Goal: Task Accomplishment & Management: Use online tool/utility

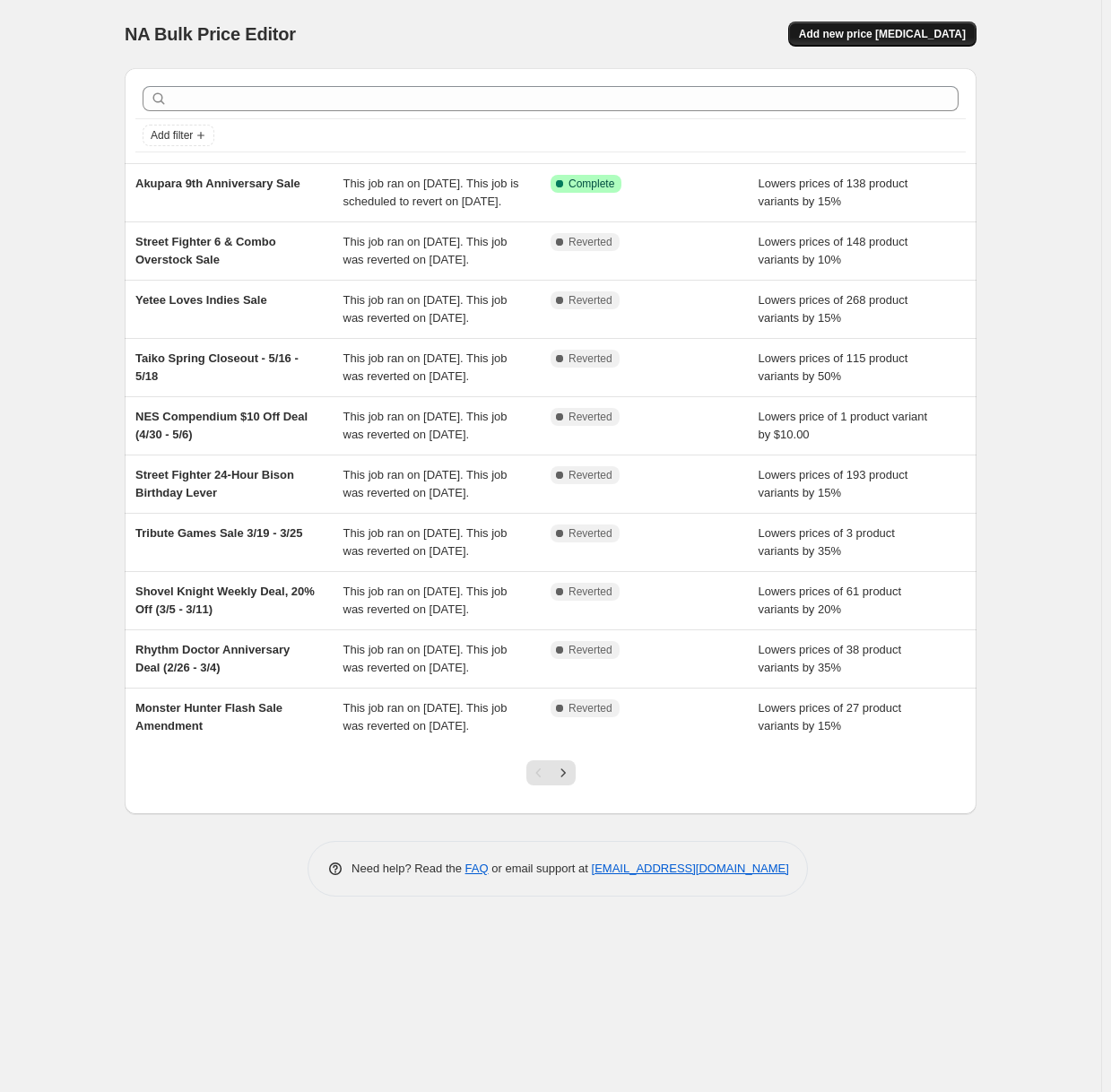
click at [936, 32] on span "Add new price [MEDICAL_DATA]" at bounding box center [882, 34] width 167 height 15
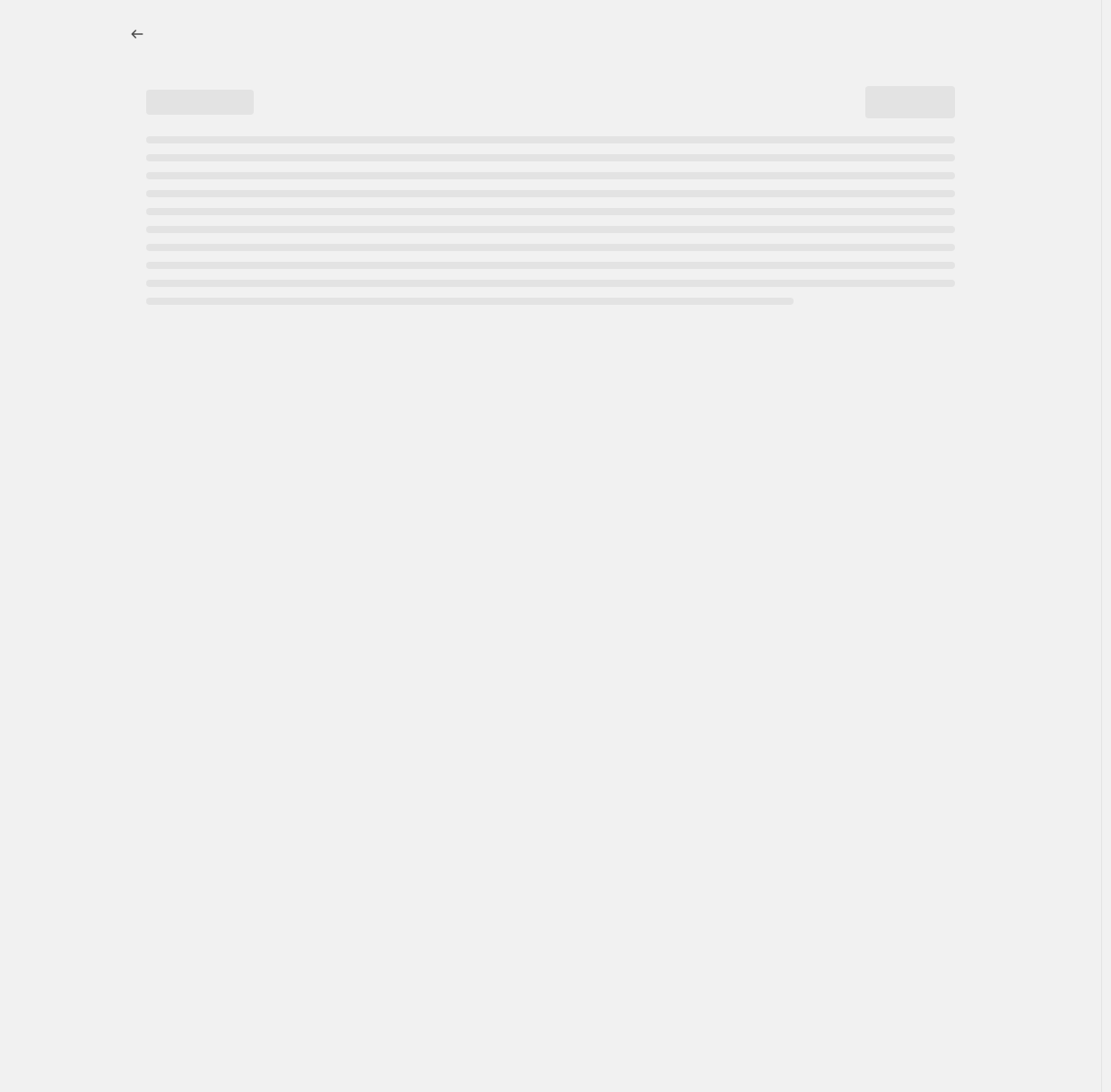
select select "percentage"
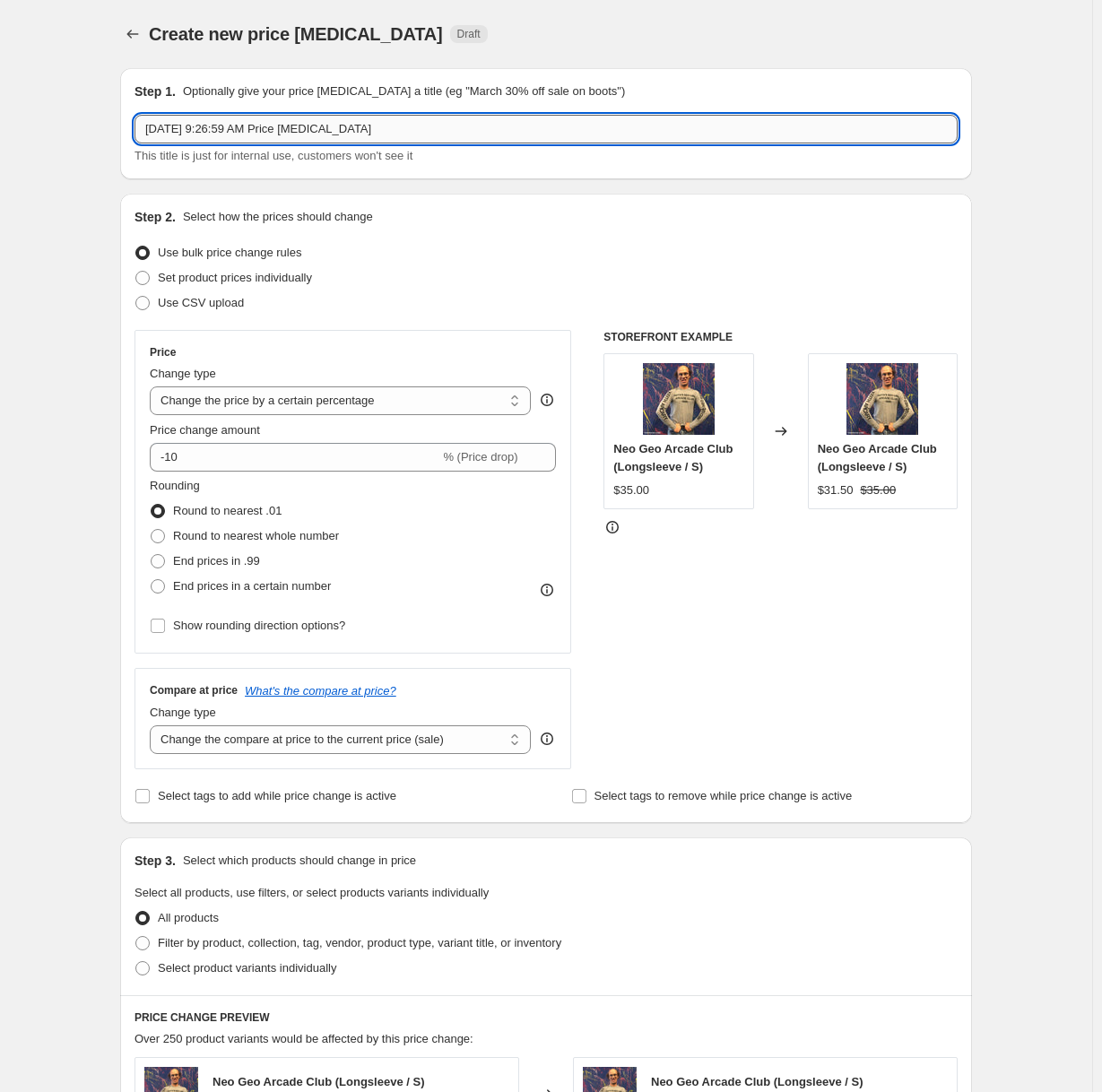
click at [486, 118] on input "[DATE] 9:26:59 AM Price [MEDICAL_DATA]" at bounding box center [546, 129] width 823 height 28
type input "Nameless Dreamers Birthday Sale"
click at [228, 288] on label "Set product prices individually" at bounding box center [223, 277] width 177 height 25
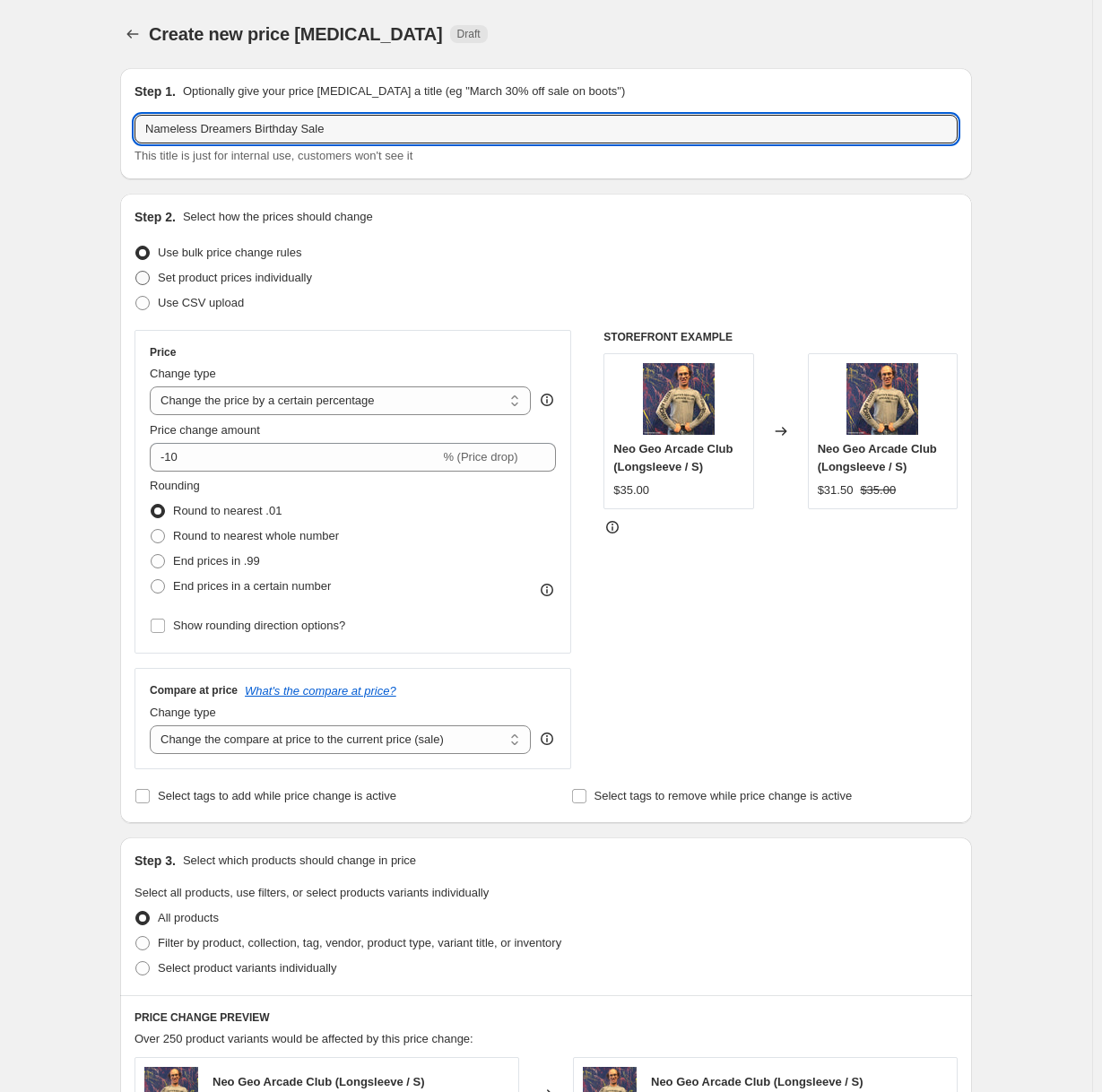
click at [136, 271] on input "Set product prices individually" at bounding box center [135, 270] width 1 height 1
radio input "true"
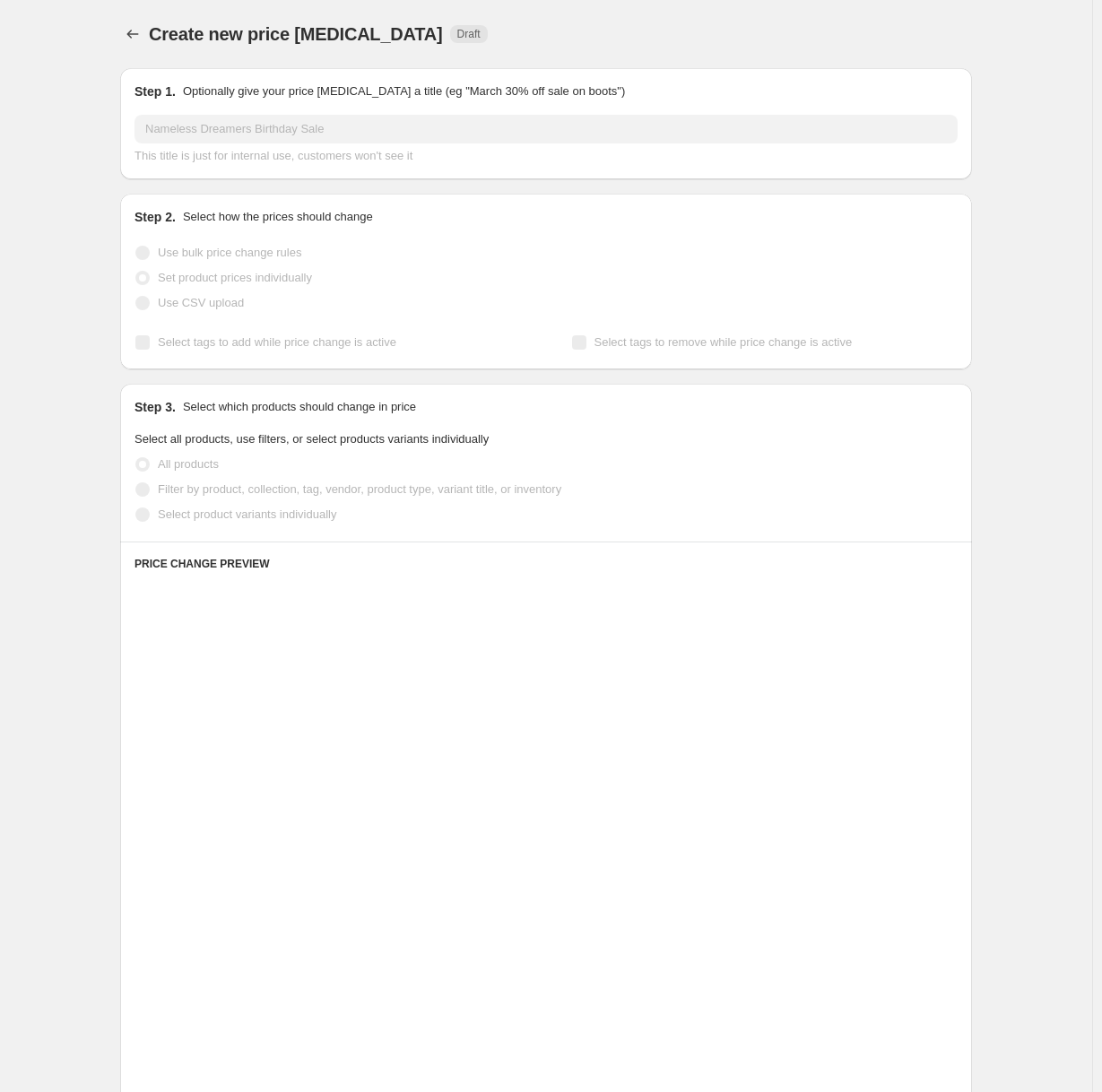
click at [227, 246] on span "Use bulk price change rules" at bounding box center [229, 252] width 143 height 14
click at [136, 246] on input "Use bulk price change rules" at bounding box center [135, 246] width 1 height 1
radio input "true"
select select "percentage"
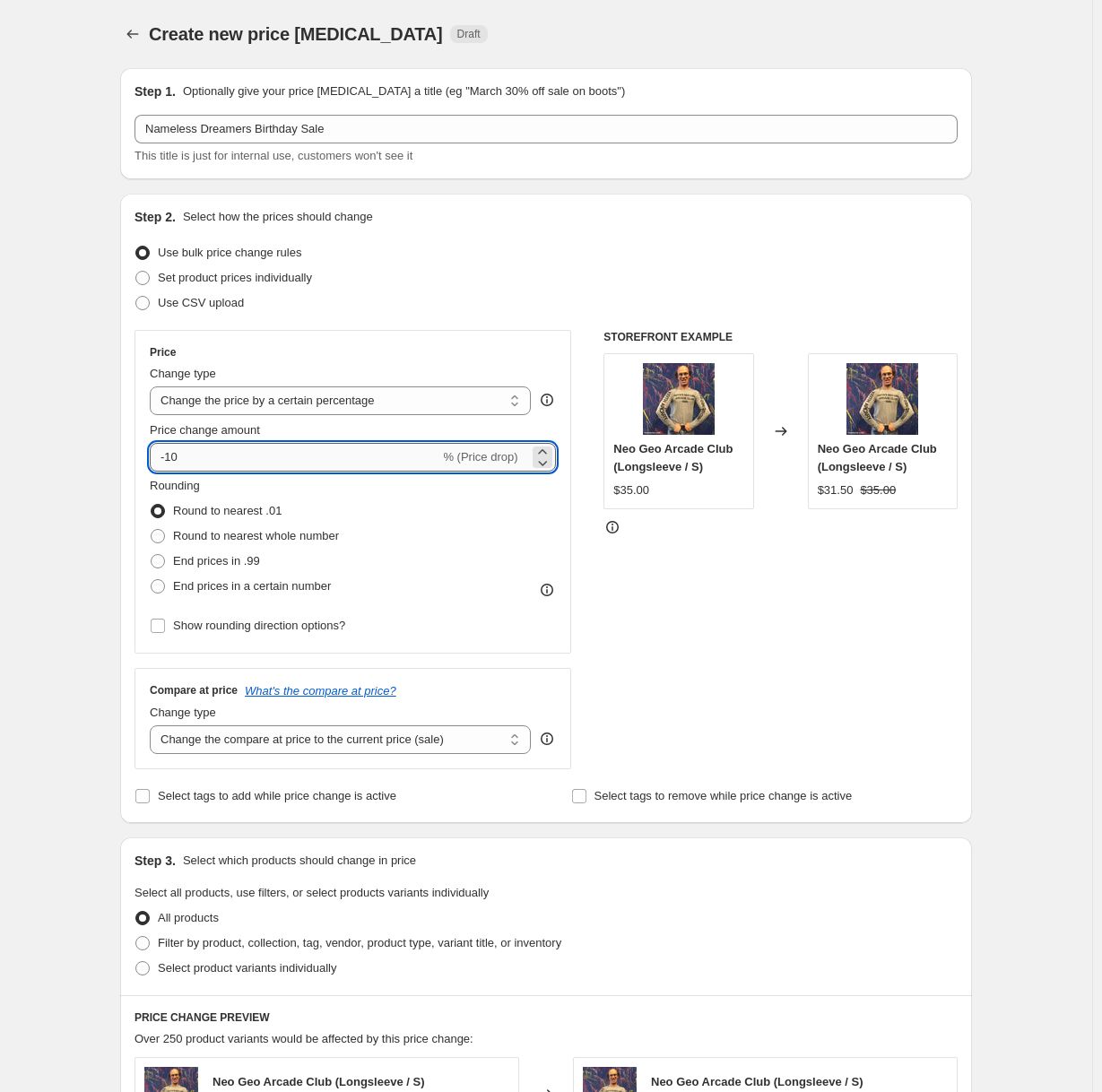
click at [312, 456] on input "-10" at bounding box center [294, 457] width 290 height 28
type input "-1"
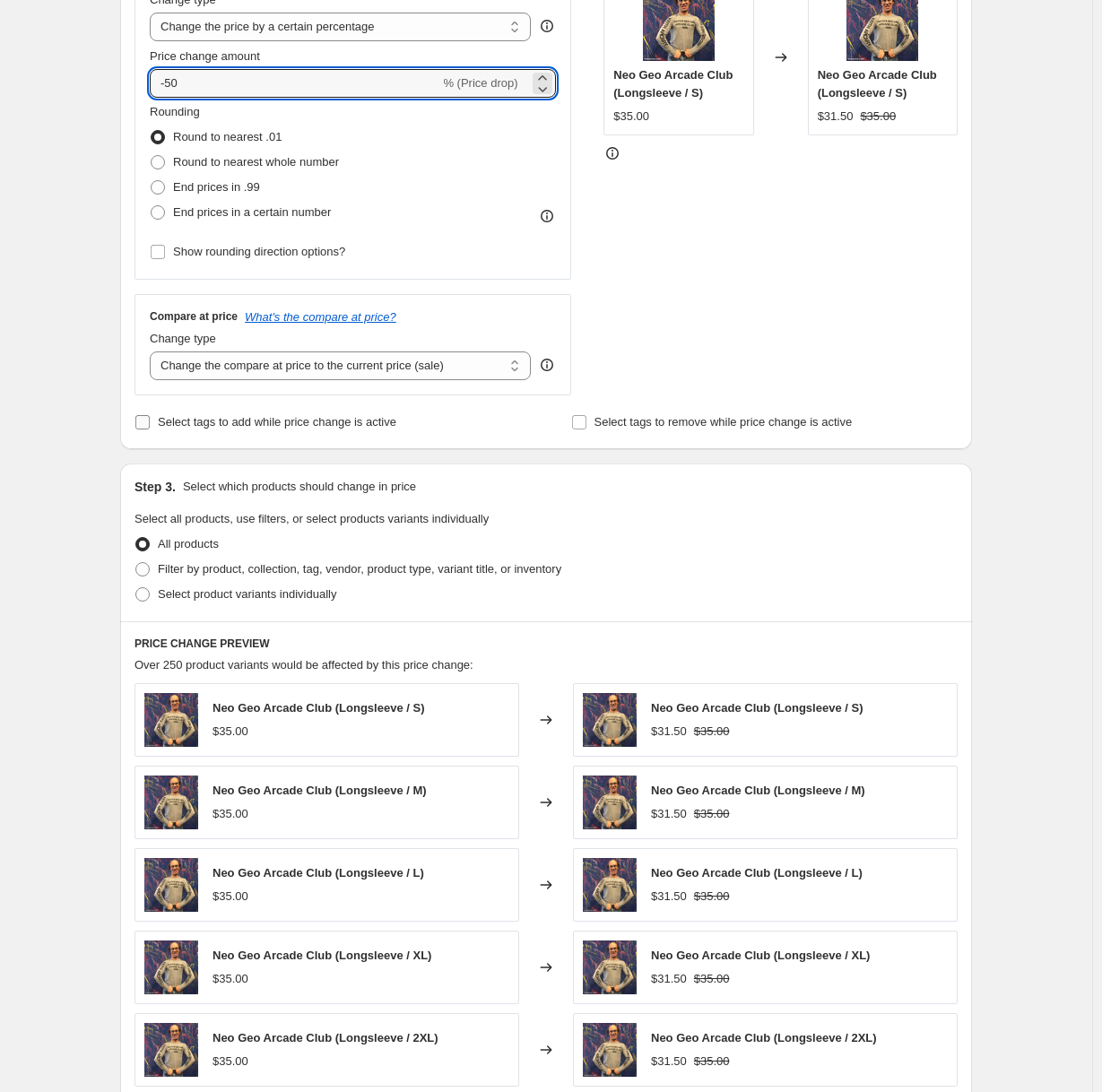
scroll to position [380, 0]
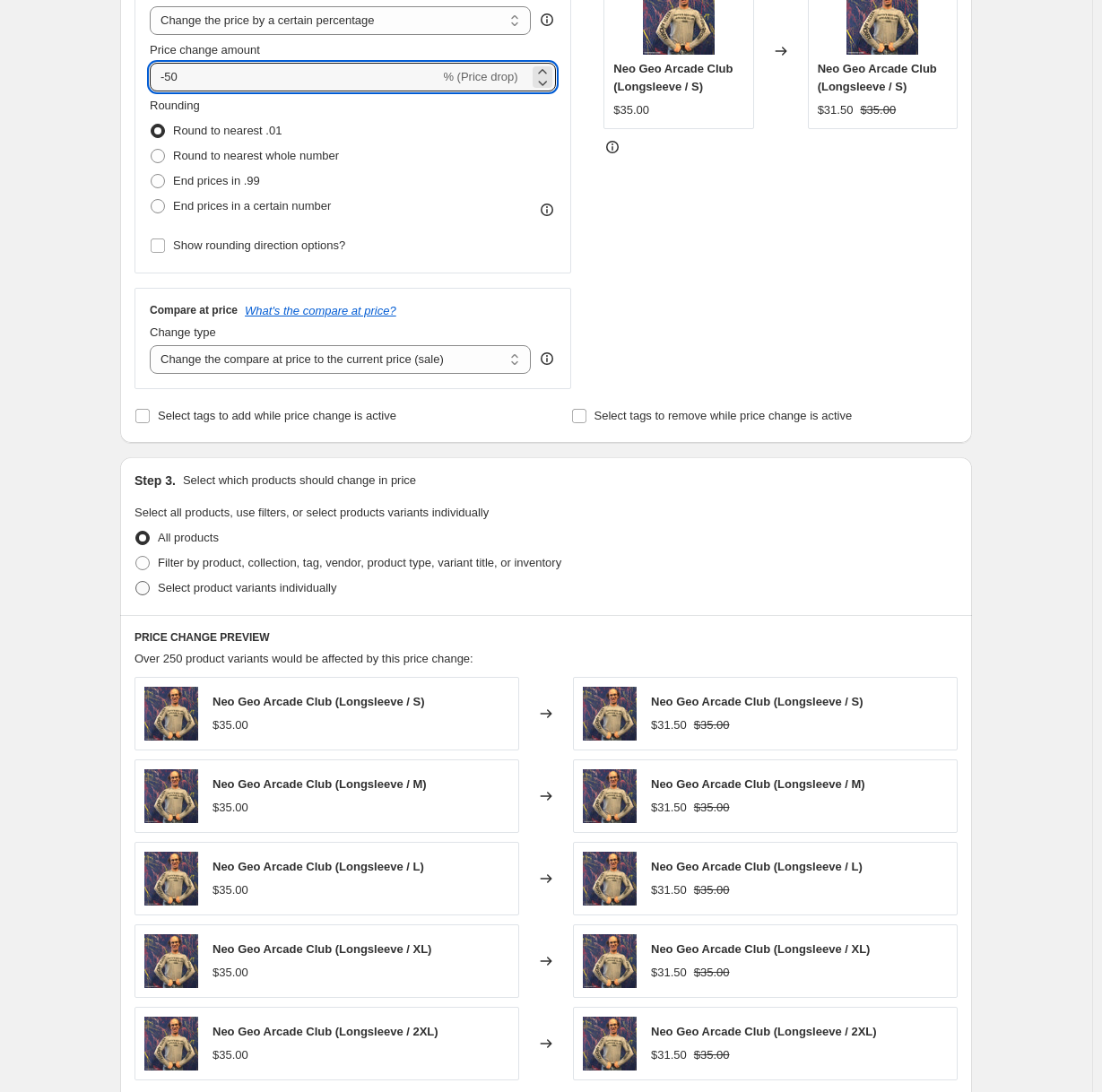
type input "-50"
click at [299, 592] on span "Select product variants individually" at bounding box center [247, 588] width 178 height 14
click at [136, 582] on input "Select product variants individually" at bounding box center [135, 581] width 1 height 1
radio input "true"
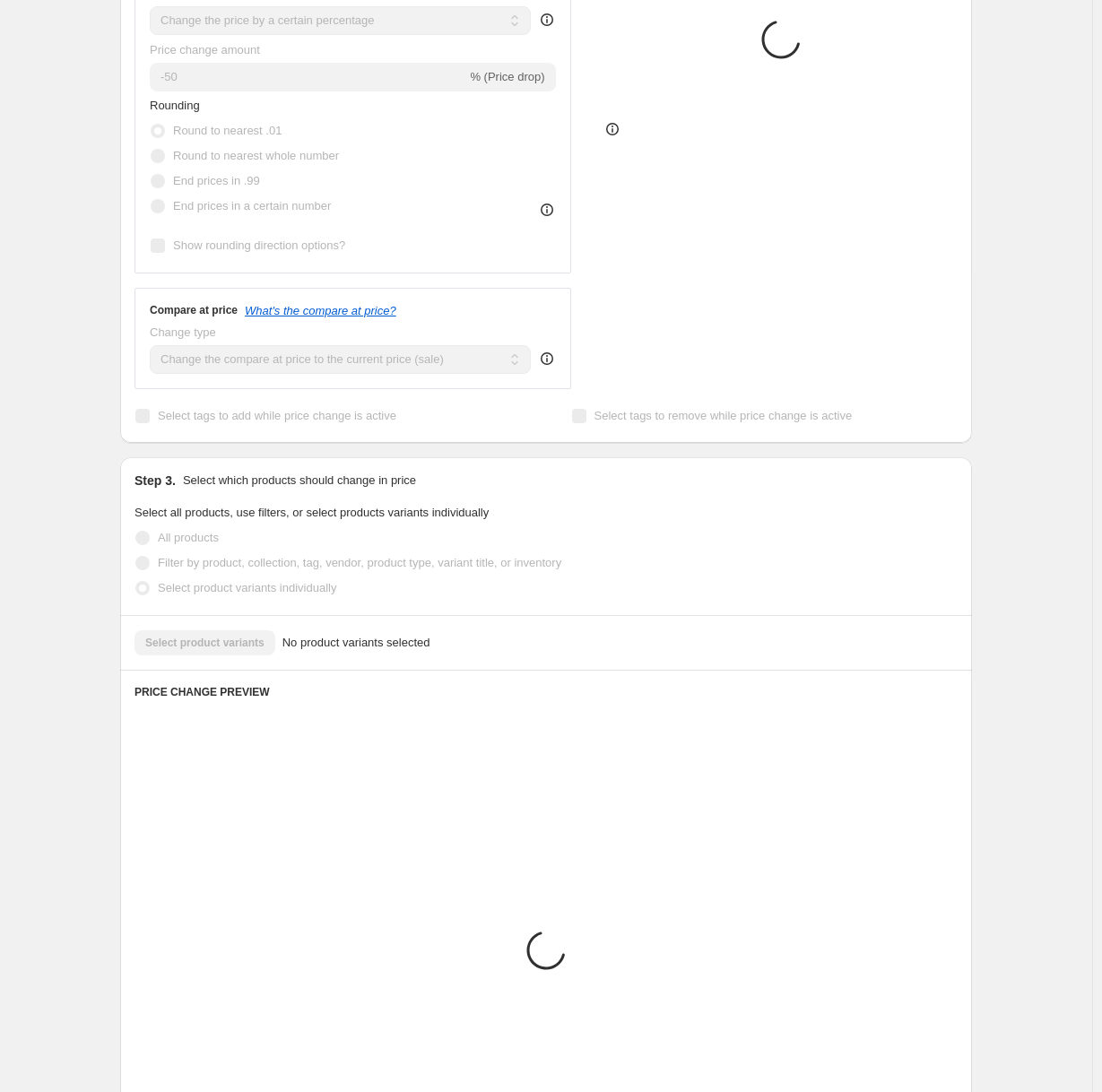
scroll to position [304, 0]
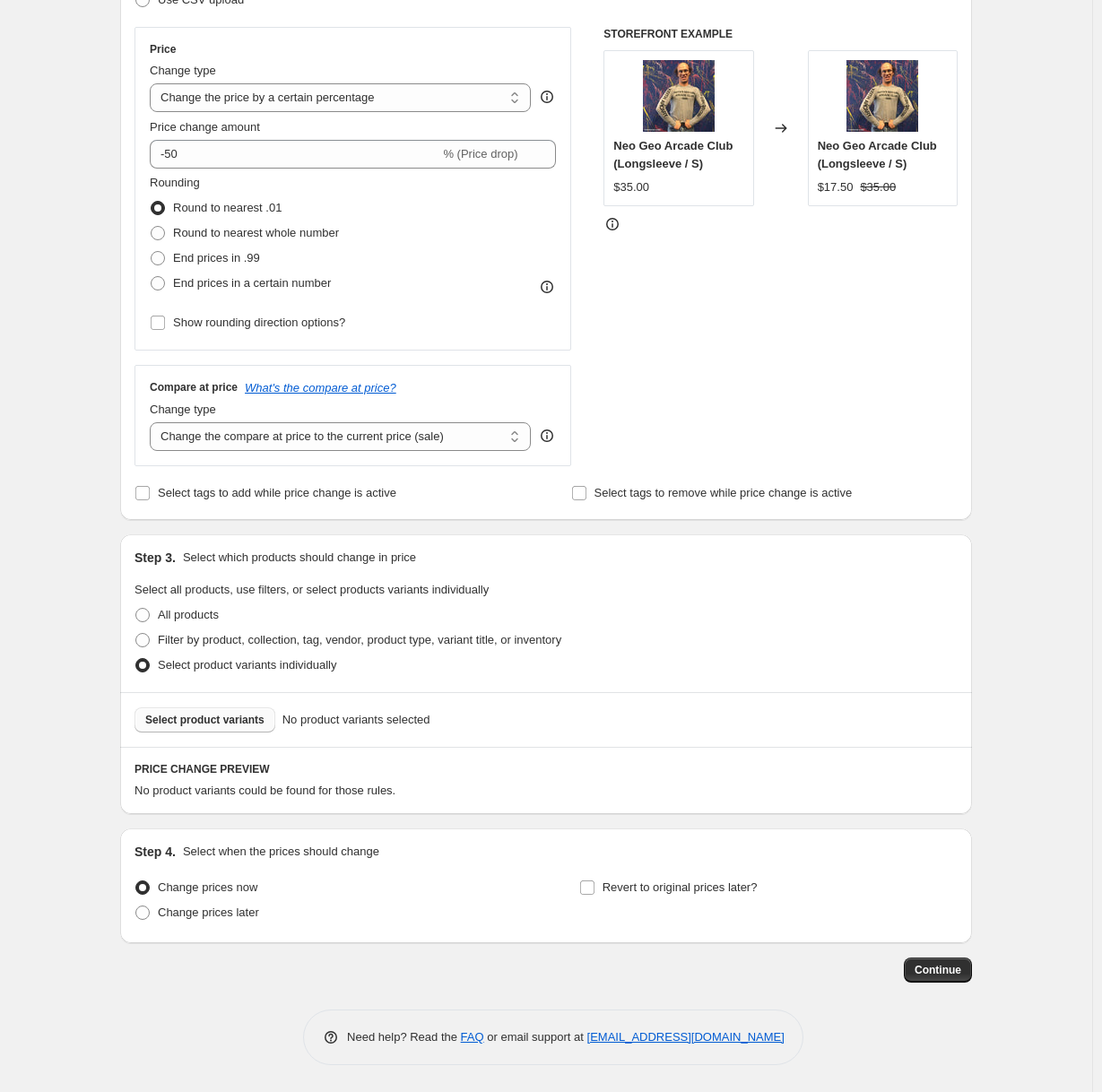
click at [232, 728] on button "Select product variants" at bounding box center [205, 719] width 141 height 25
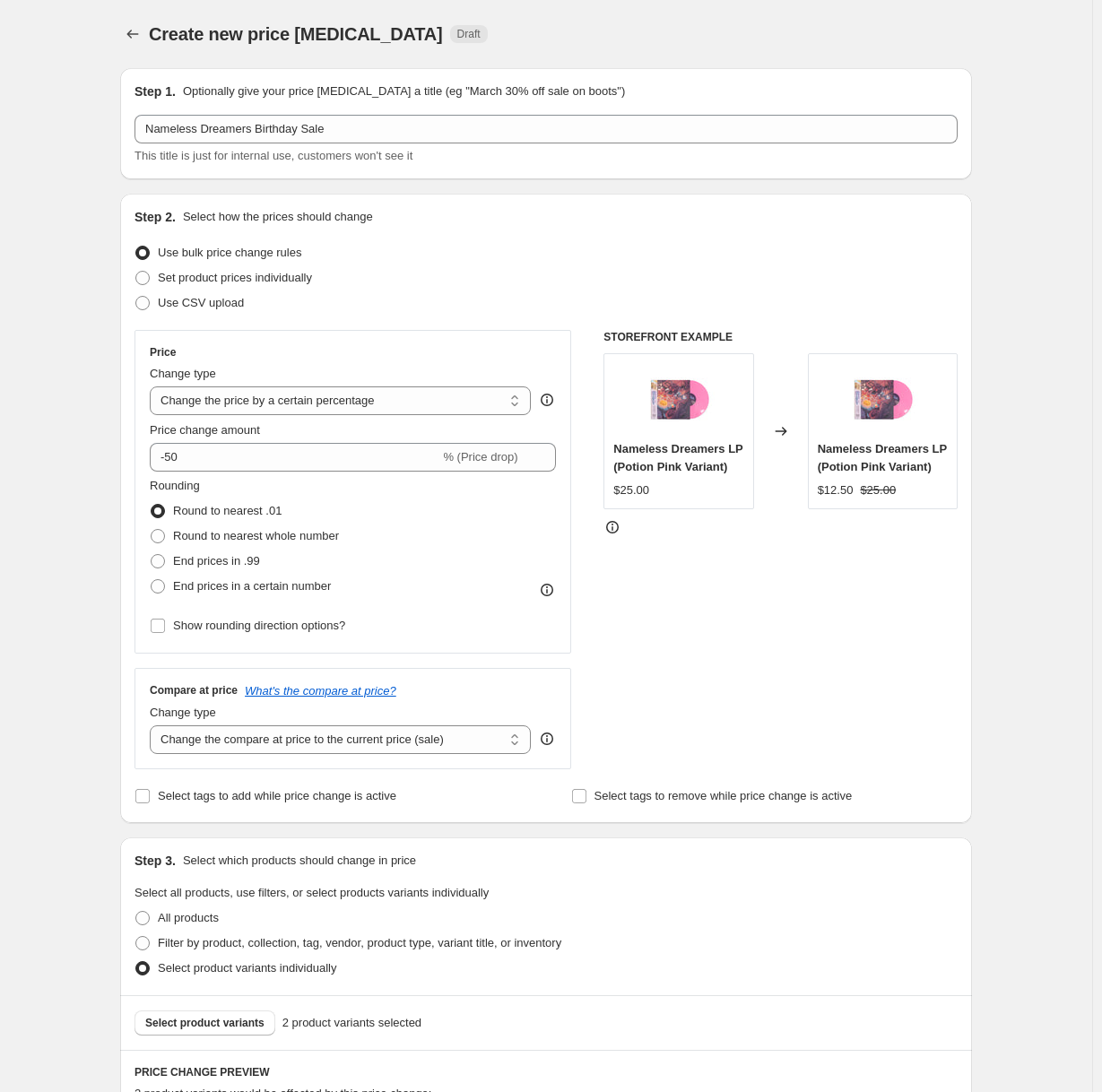
scroll to position [508, 0]
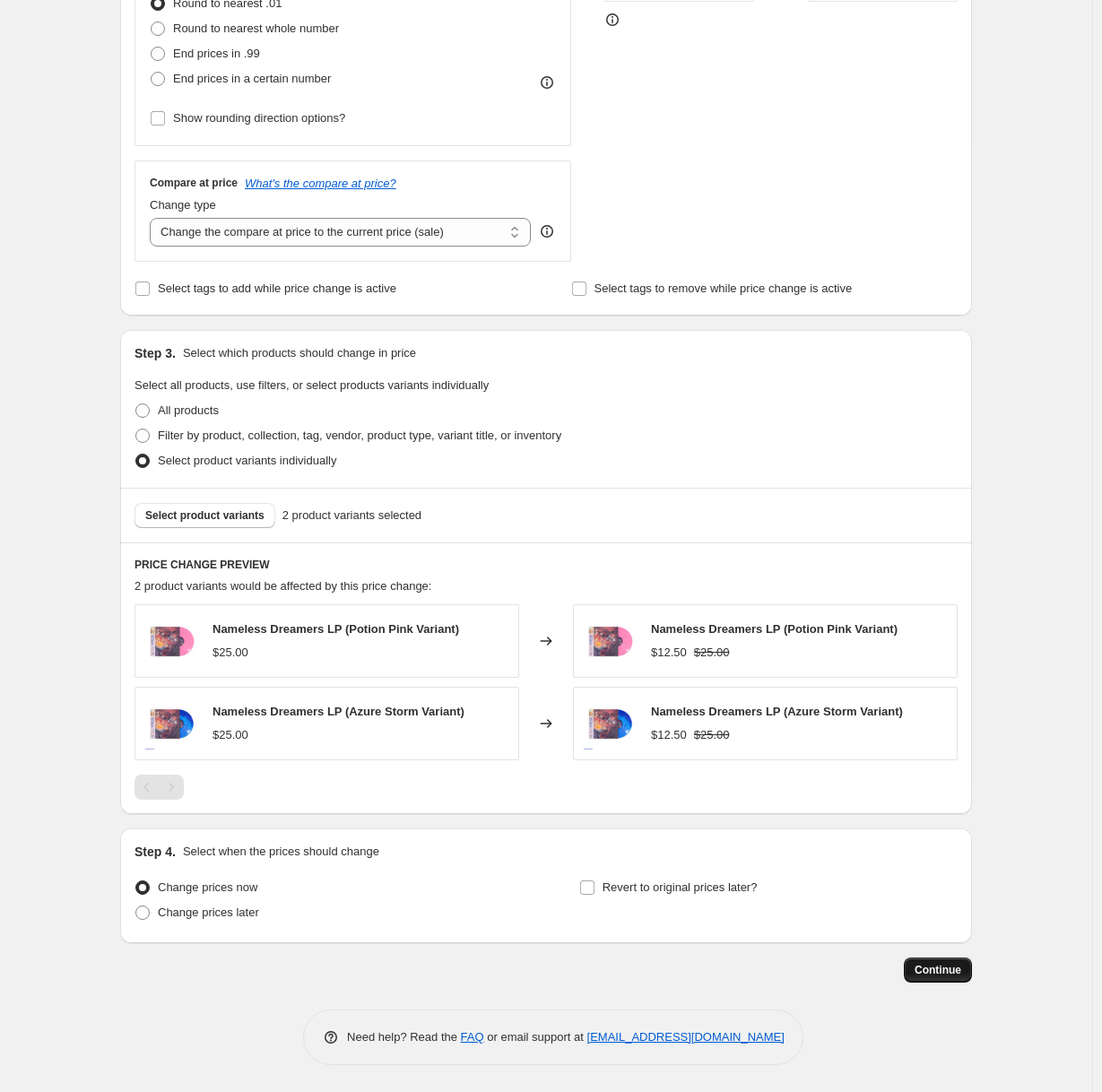
click at [966, 968] on button "Continue" at bounding box center [938, 970] width 69 height 25
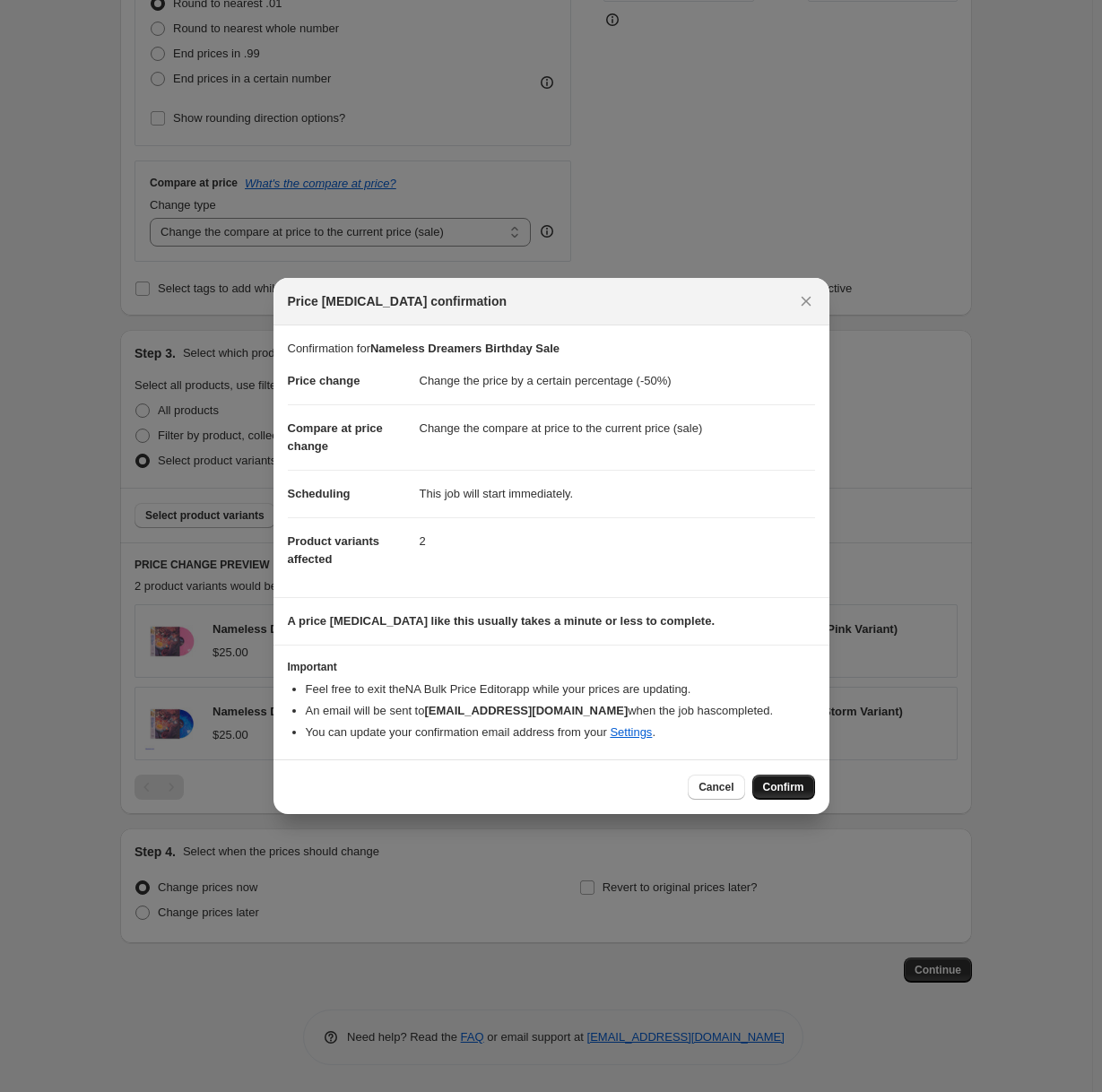
click at [797, 786] on span "Confirm" at bounding box center [783, 788] width 41 height 15
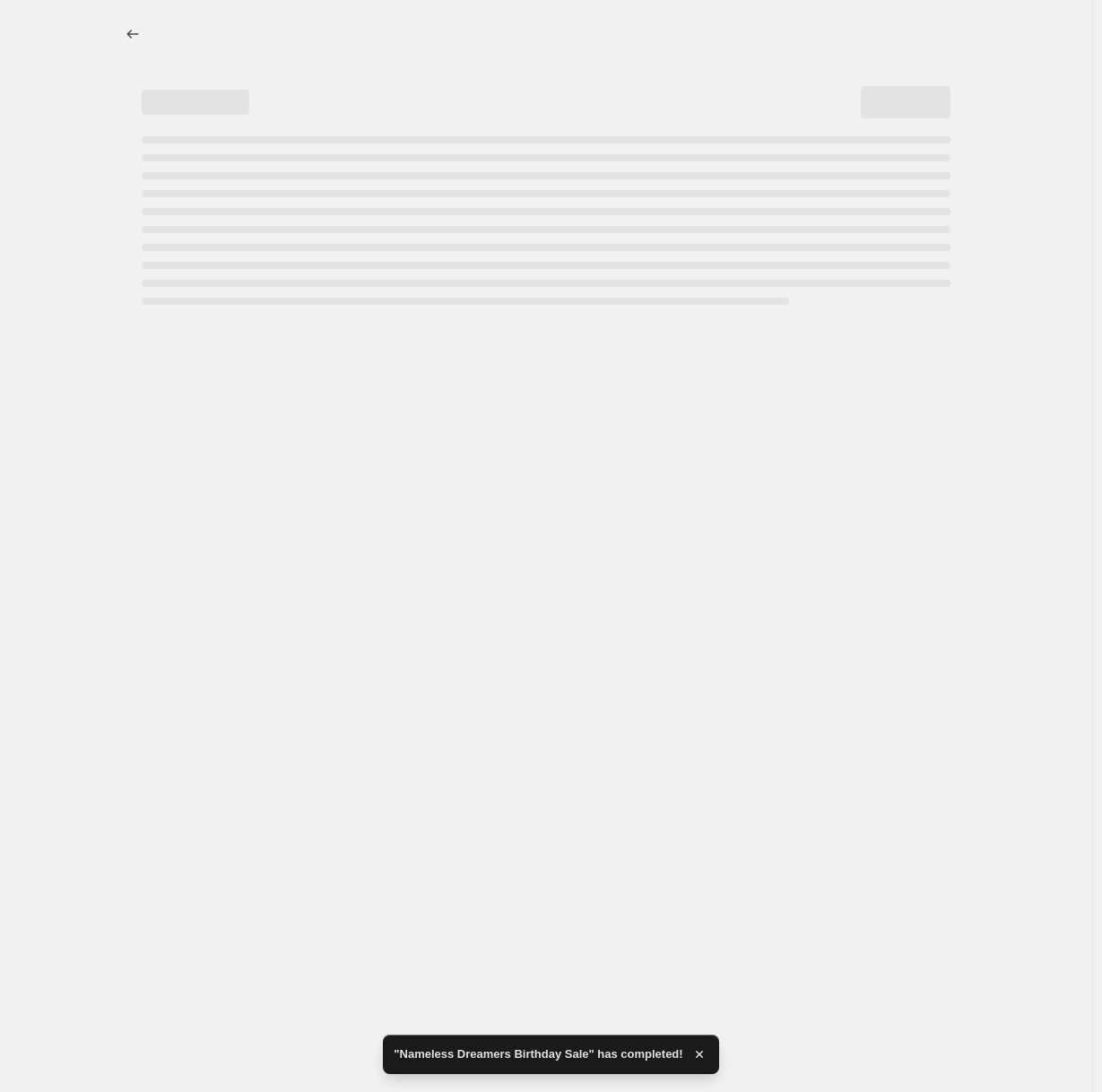
select select "percentage"
